Goal: Task Accomplishment & Management: Use online tool/utility

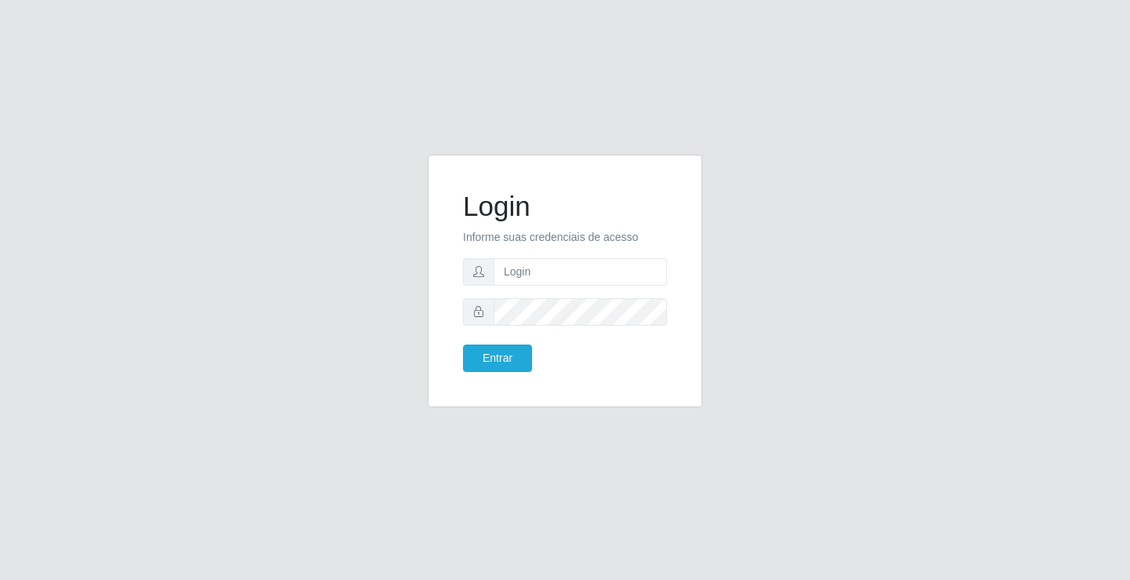
drag, startPoint x: 0, startPoint y: 0, endPoint x: 733, endPoint y: 256, distance: 777.0
click at [733, 256] on div "Login Informe suas credenciais de acesso Entrar" at bounding box center [565, 290] width 894 height 271
click at [607, 263] on input "text" at bounding box center [579, 271] width 173 height 27
type input "[PERSON_NAME]"
click at [463, 344] on button "Entrar" at bounding box center [497, 357] width 69 height 27
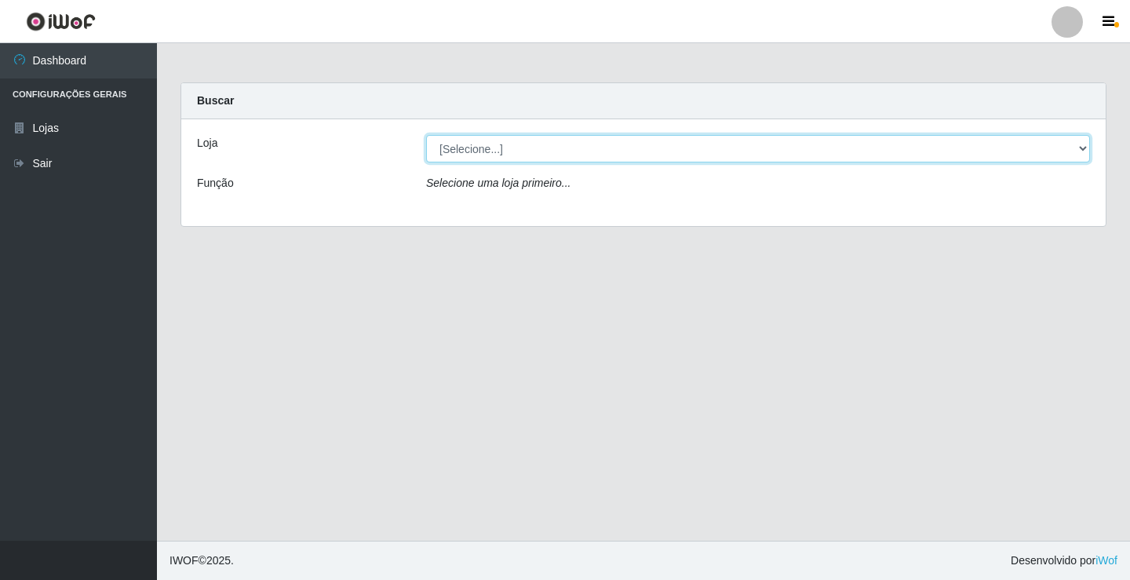
click at [510, 157] on select "[Selecione...] Ideal - Conceição" at bounding box center [758, 148] width 664 height 27
select select "231"
click at [426, 135] on select "[Selecione...] Ideal - Conceição" at bounding box center [758, 148] width 664 height 27
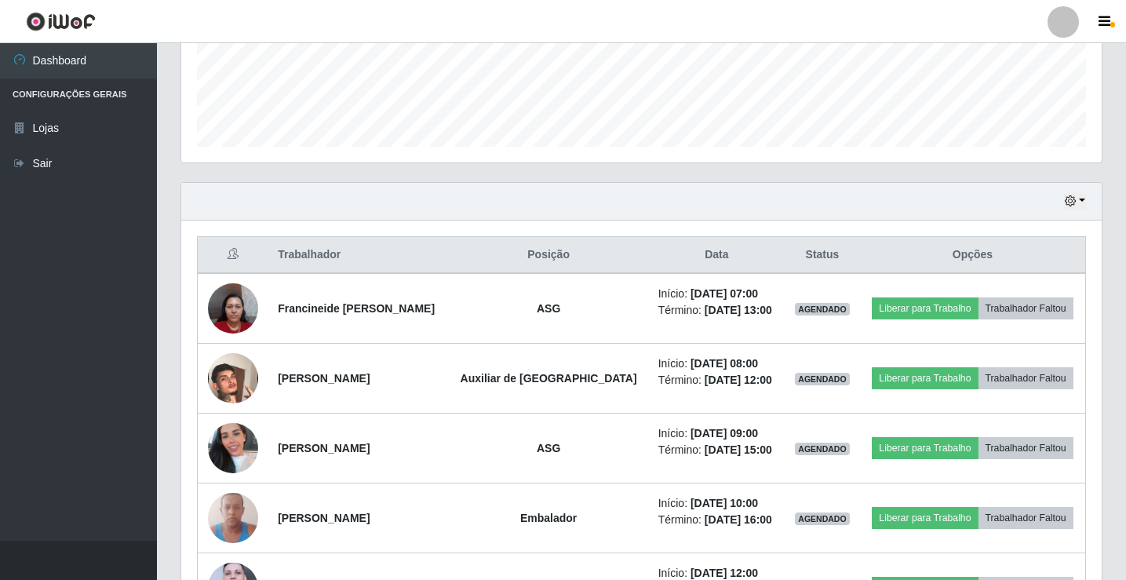
scroll to position [471, 0]
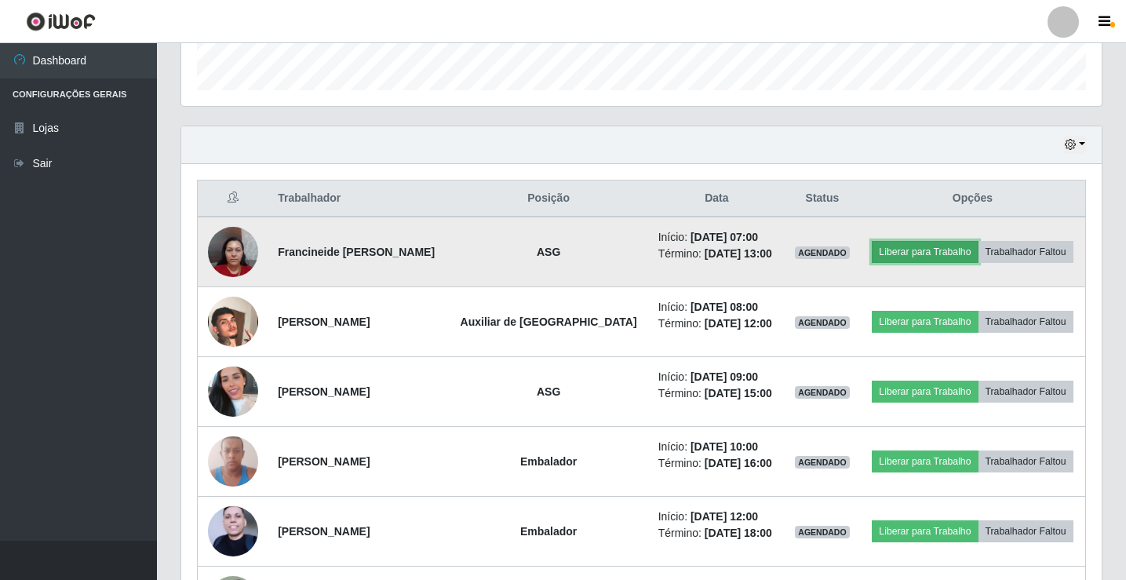
click at [911, 256] on button "Liberar para Trabalho" at bounding box center [924, 252] width 106 height 22
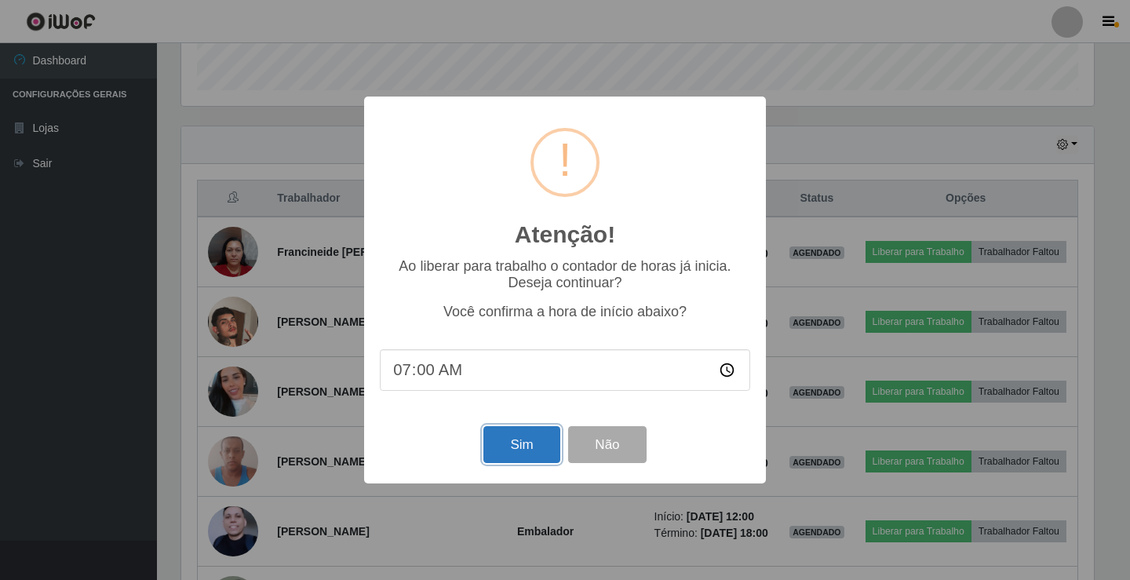
click at [529, 437] on button "Sim" at bounding box center [521, 444] width 76 height 37
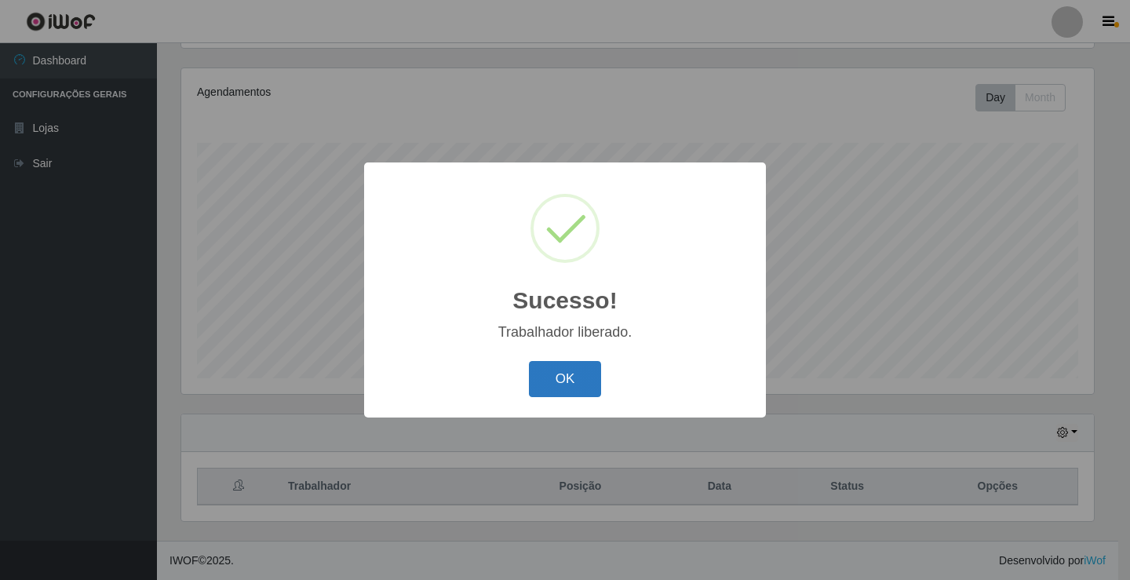
click at [570, 386] on button "OK" at bounding box center [565, 379] width 73 height 37
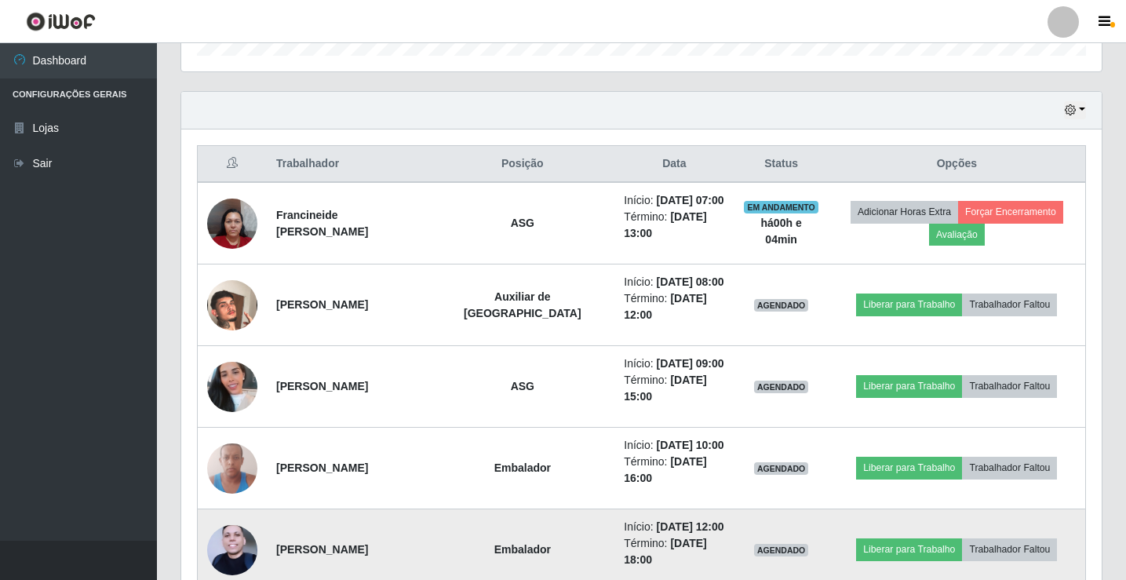
scroll to position [449, 0]
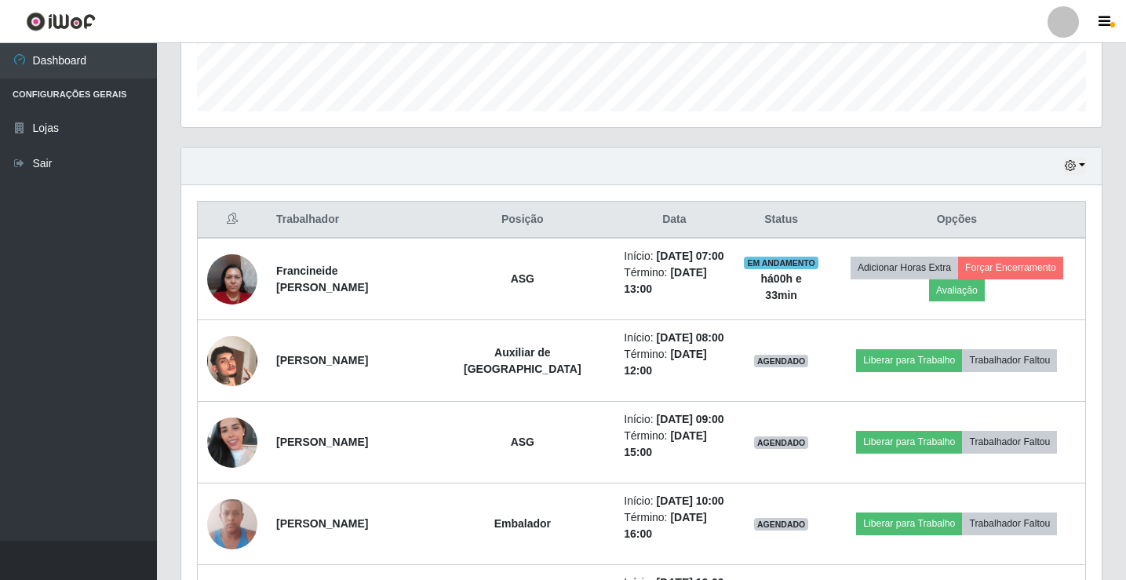
click at [1056, 31] on div at bounding box center [1062, 21] width 31 height 31
click at [1045, 118] on button "Sair" at bounding box center [1032, 122] width 141 height 32
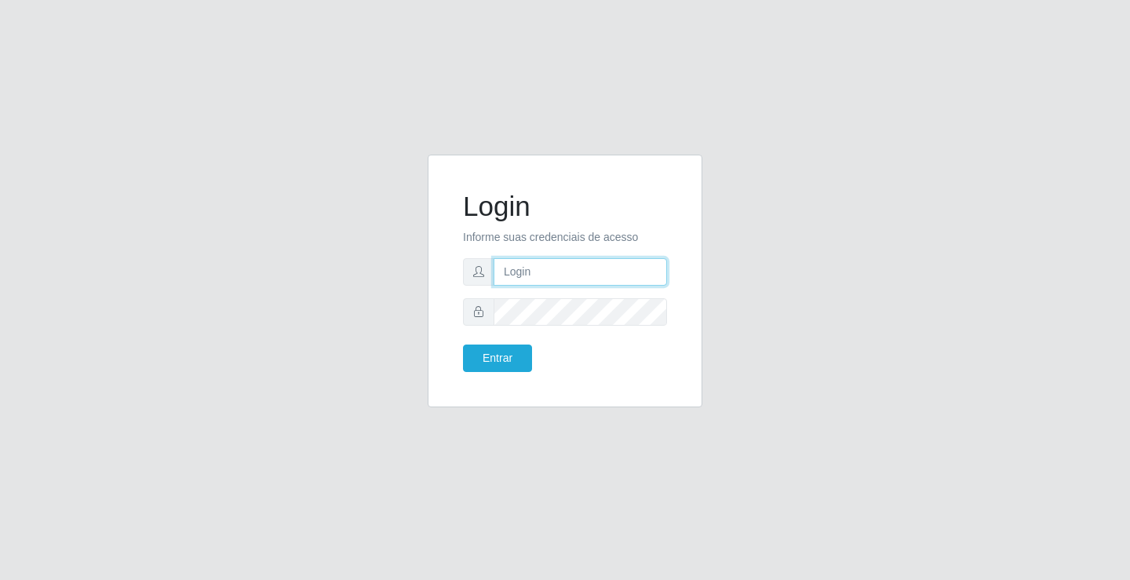
click at [603, 282] on input "text" at bounding box center [579, 271] width 173 height 27
type input "[PERSON_NAME]"
click at [463, 344] on button "Entrar" at bounding box center [497, 357] width 69 height 27
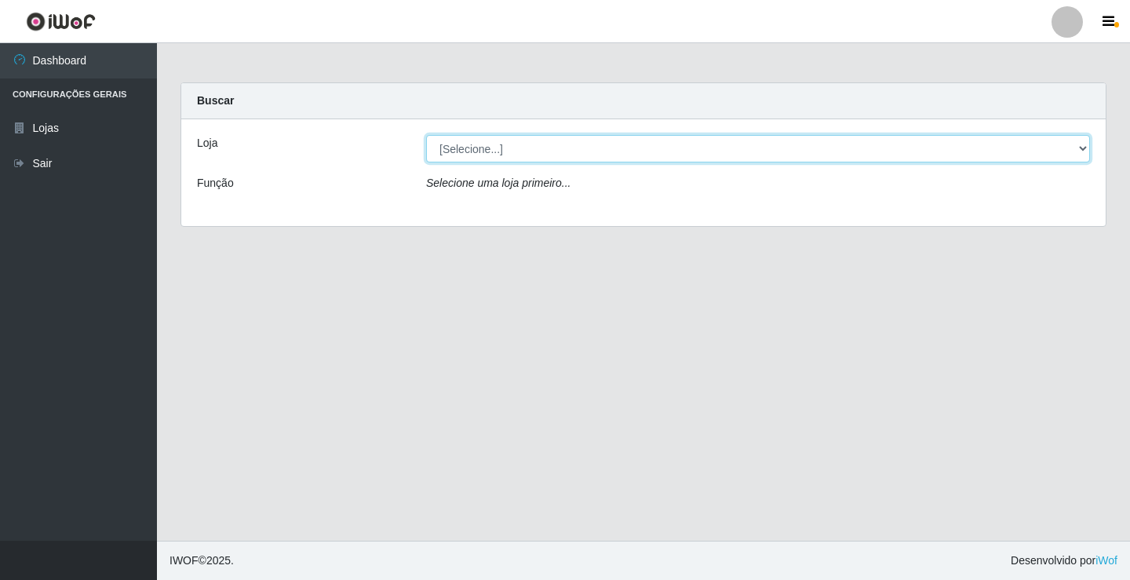
click at [500, 149] on select "[Selecione...] Ideal - Conceição" at bounding box center [758, 148] width 664 height 27
select select "231"
click at [426, 135] on select "[Selecione...] Ideal - Conceição" at bounding box center [758, 148] width 664 height 27
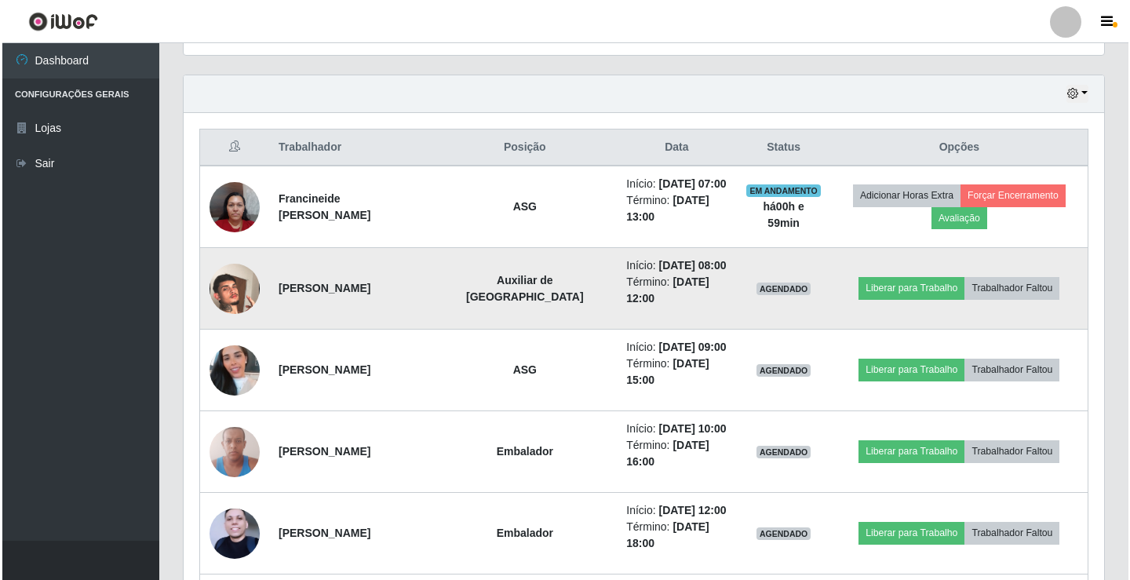
scroll to position [549, 0]
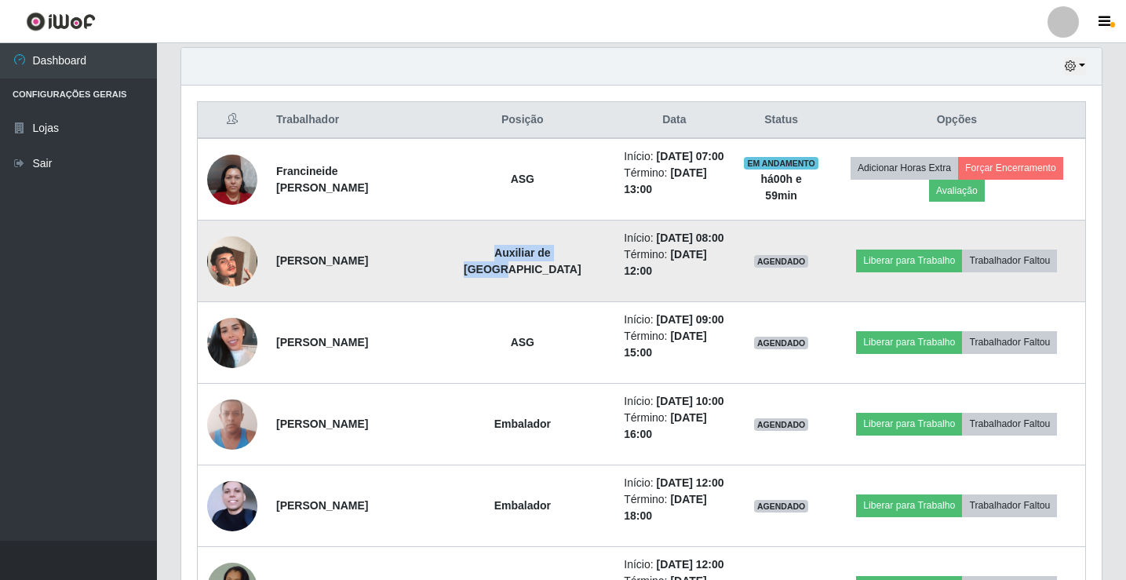
drag, startPoint x: 502, startPoint y: 252, endPoint x: 541, endPoint y: 271, distance: 43.5
click at [541, 271] on strong "Auxiliar de [GEOGRAPHIC_DATA]" at bounding box center [523, 260] width 118 height 29
click at [614, 275] on td "Início: [DATE] 08:00 Término: [DATE] 12:00" at bounding box center [673, 261] width 119 height 82
click at [893, 265] on button "Liberar para Trabalho" at bounding box center [909, 260] width 106 height 22
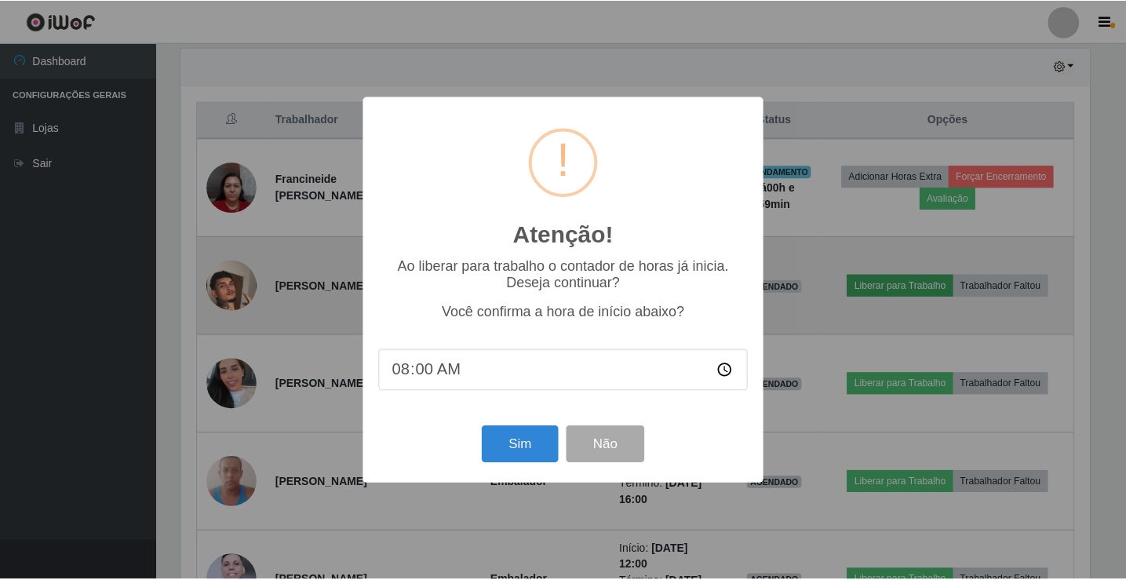
scroll to position [326, 912]
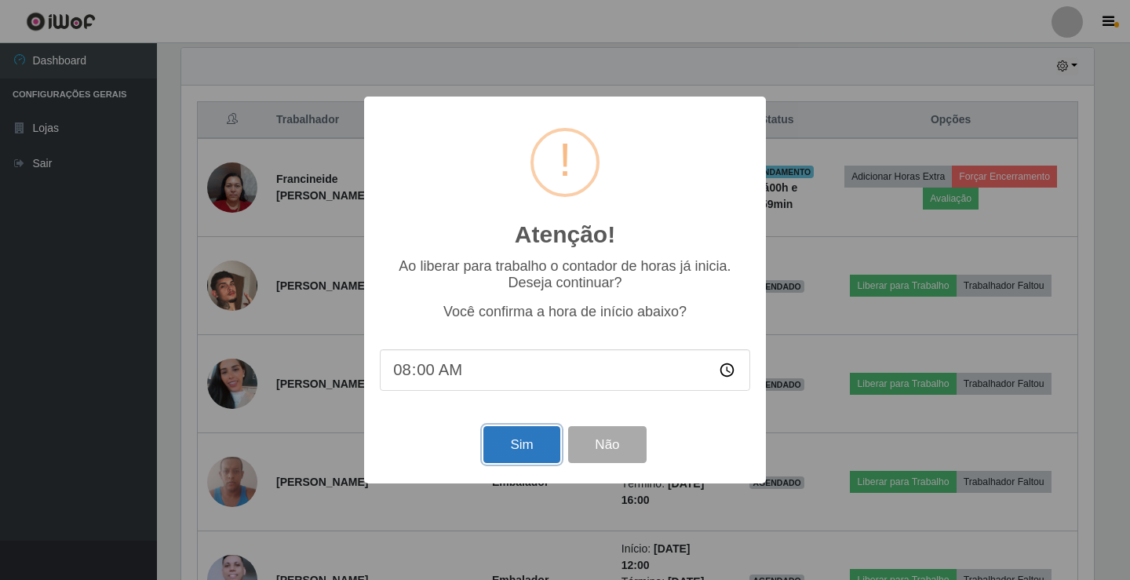
click at [507, 450] on button "Sim" at bounding box center [521, 444] width 76 height 37
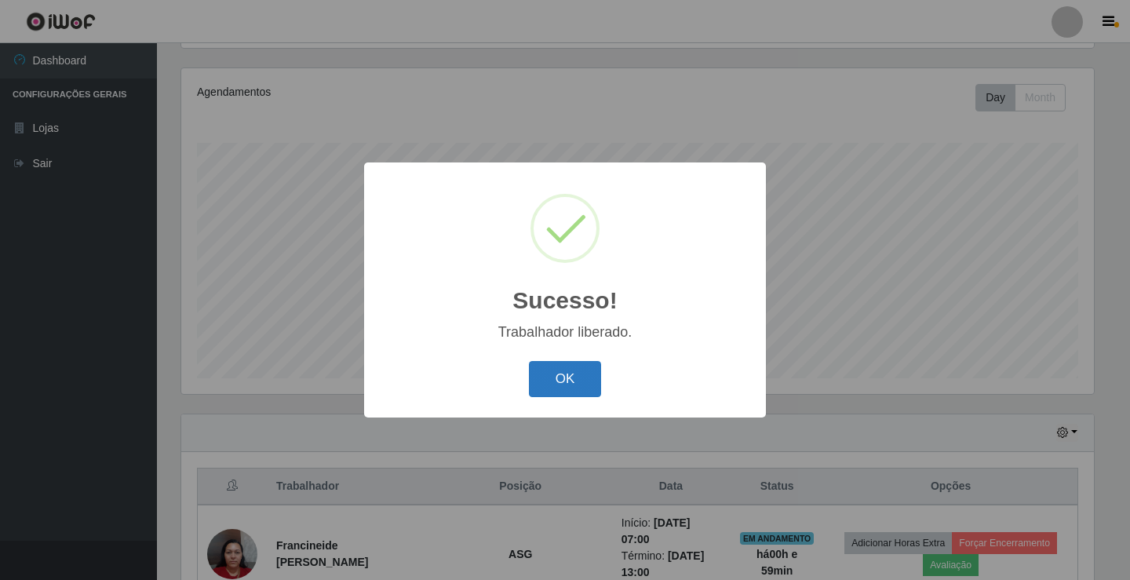
click at [591, 372] on button "OK" at bounding box center [565, 379] width 73 height 37
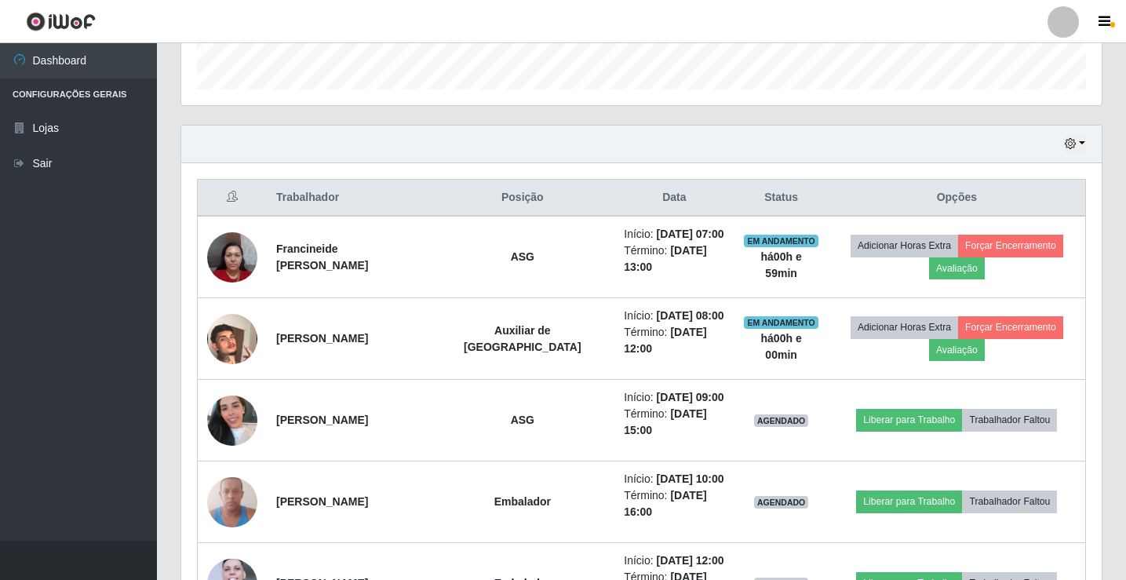
scroll to position [418, 0]
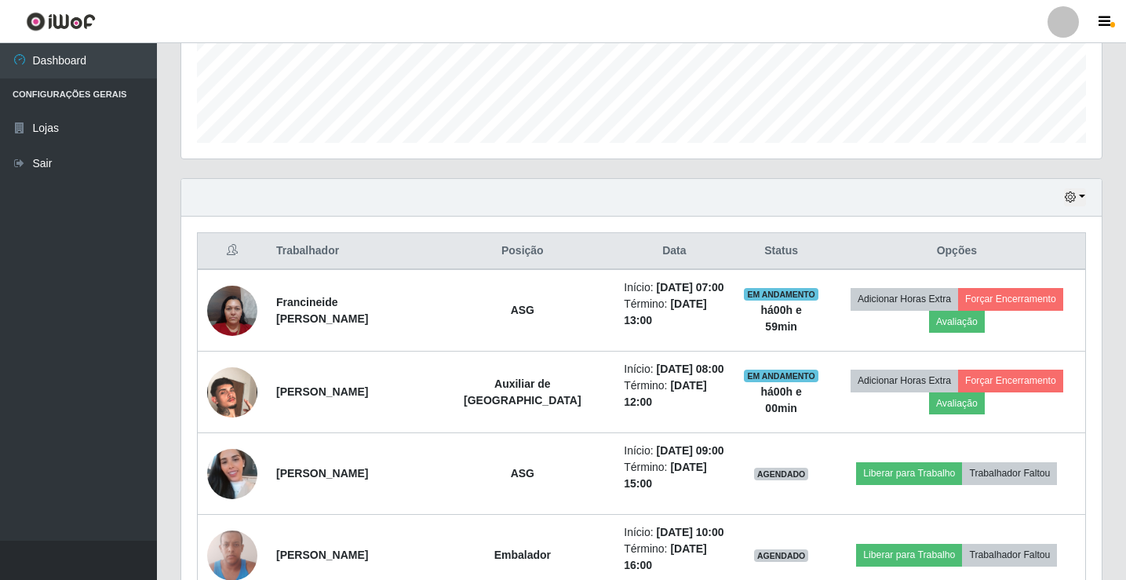
click at [1066, 20] on div at bounding box center [1062, 21] width 31 height 31
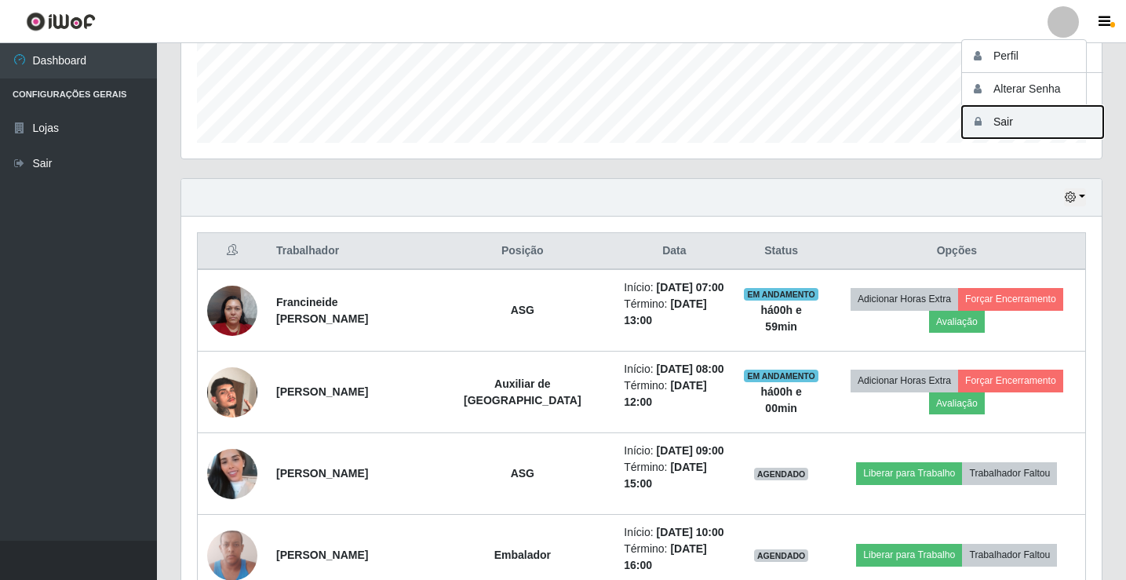
click at [1031, 120] on button "Sair" at bounding box center [1032, 122] width 141 height 32
